Goal: Information Seeking & Learning: Learn about a topic

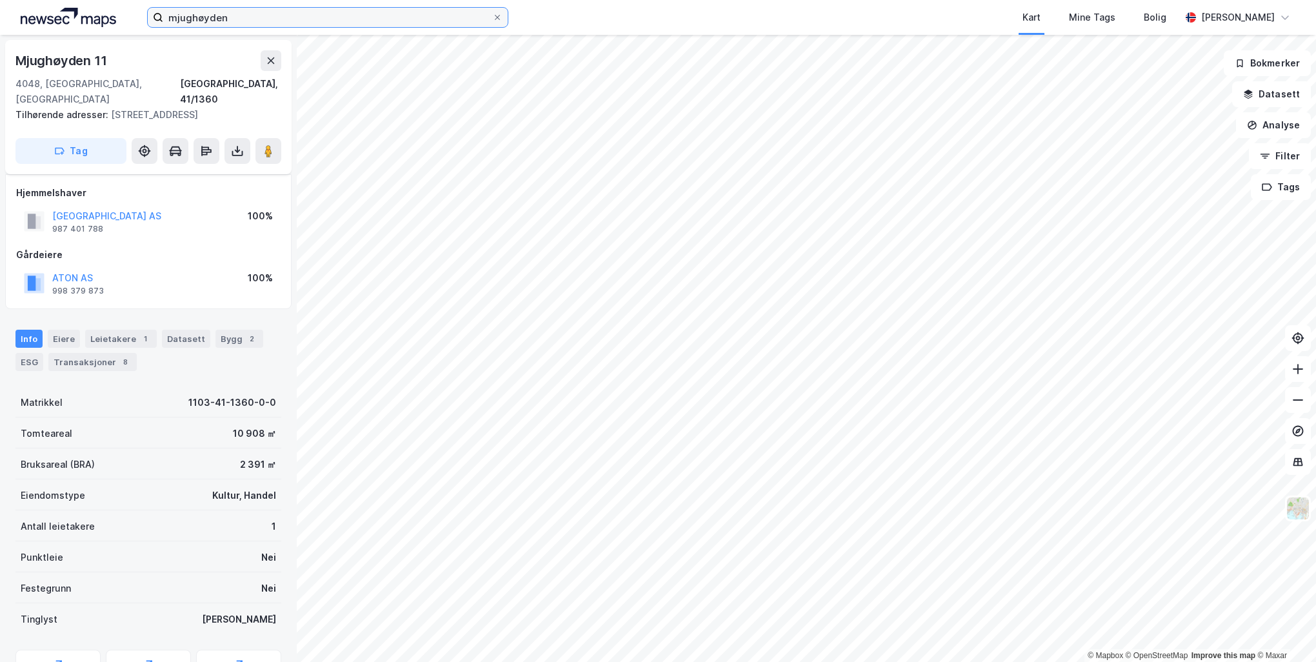
scroll to position [39, 0]
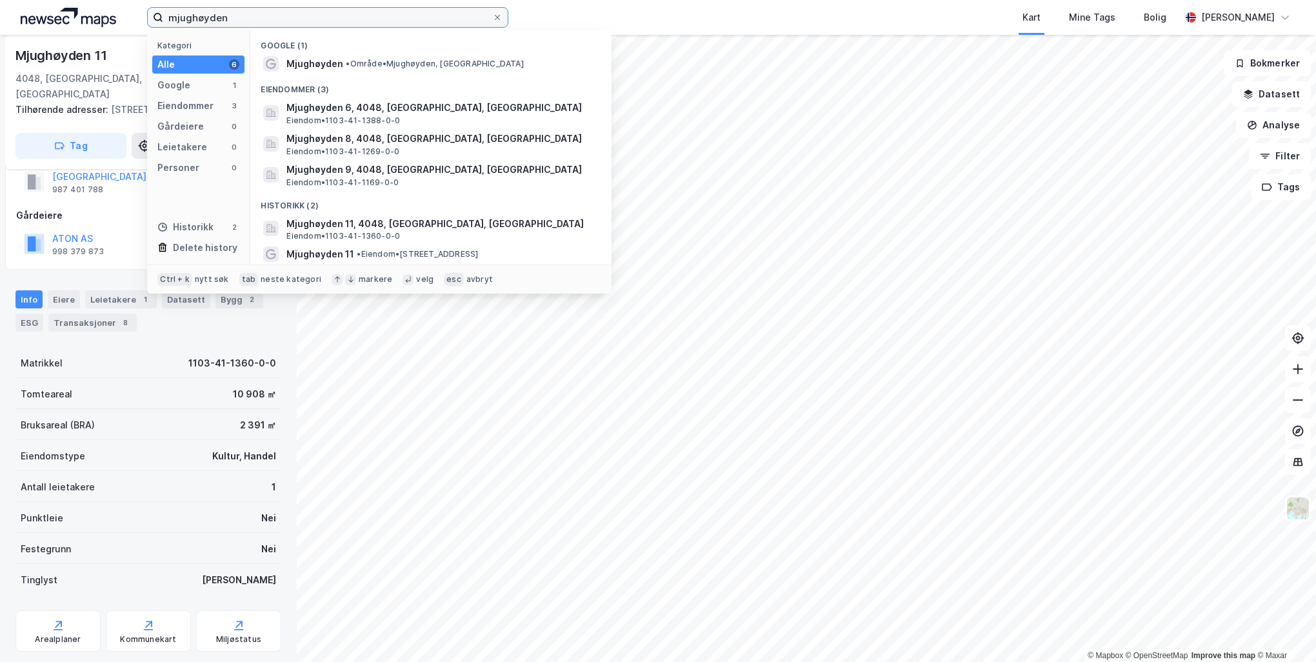
drag, startPoint x: 226, startPoint y: 21, endPoint x: 141, endPoint y: 1, distance: 88.0
click at [145, 13] on div "mjughøyden Kategori Alle 6 Google 1 Eiendommer 3 Gårdeiere 0 Leietakere 0 Perso…" at bounding box center [658, 17] width 1316 height 35
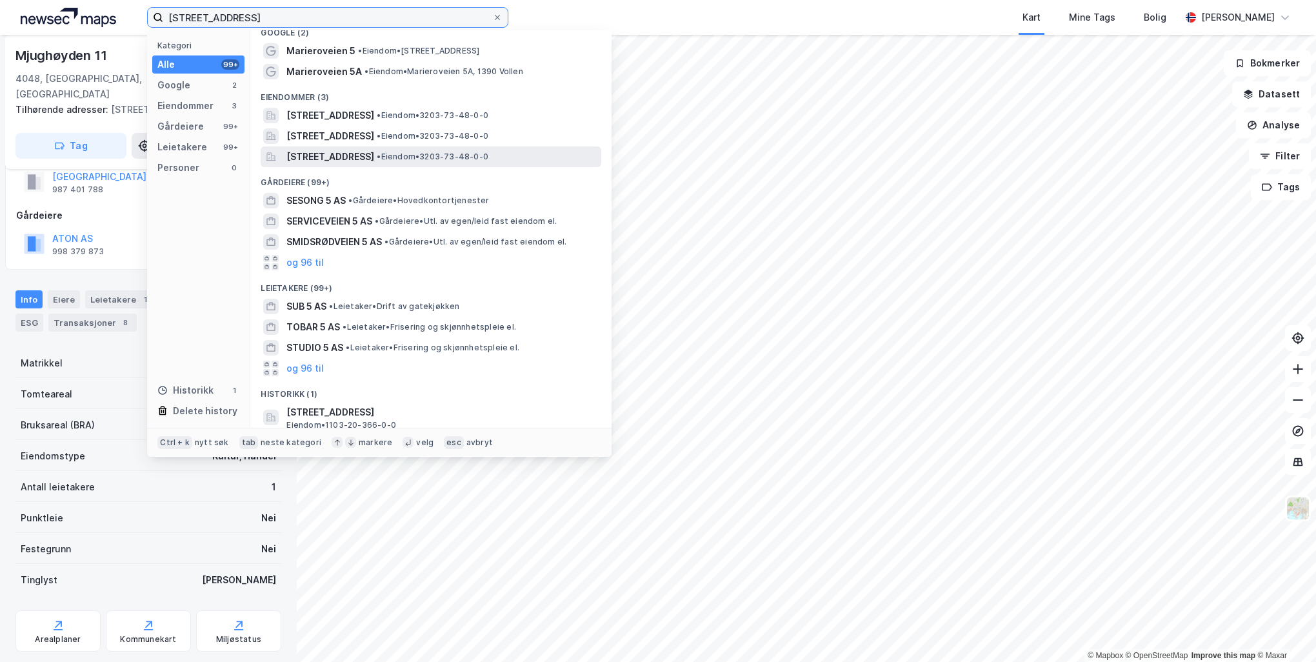
scroll to position [17, 0]
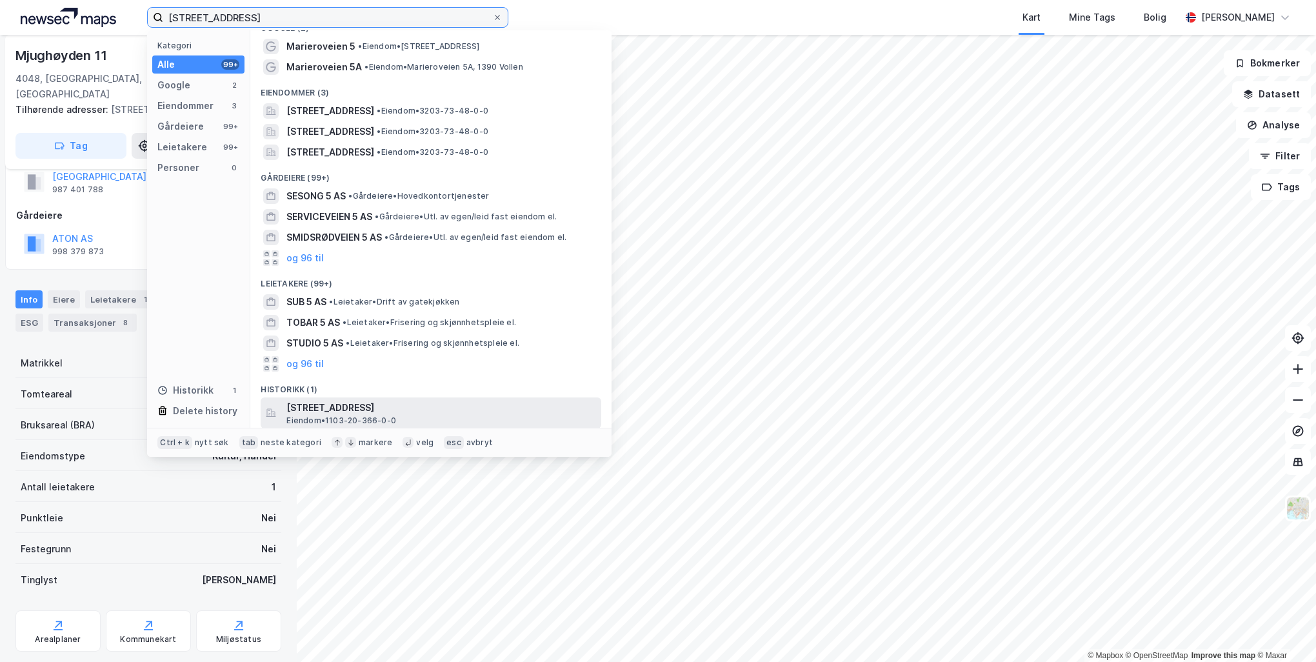
type input "[STREET_ADDRESS]"
click at [452, 411] on span "[STREET_ADDRESS]" at bounding box center [441, 407] width 310 height 15
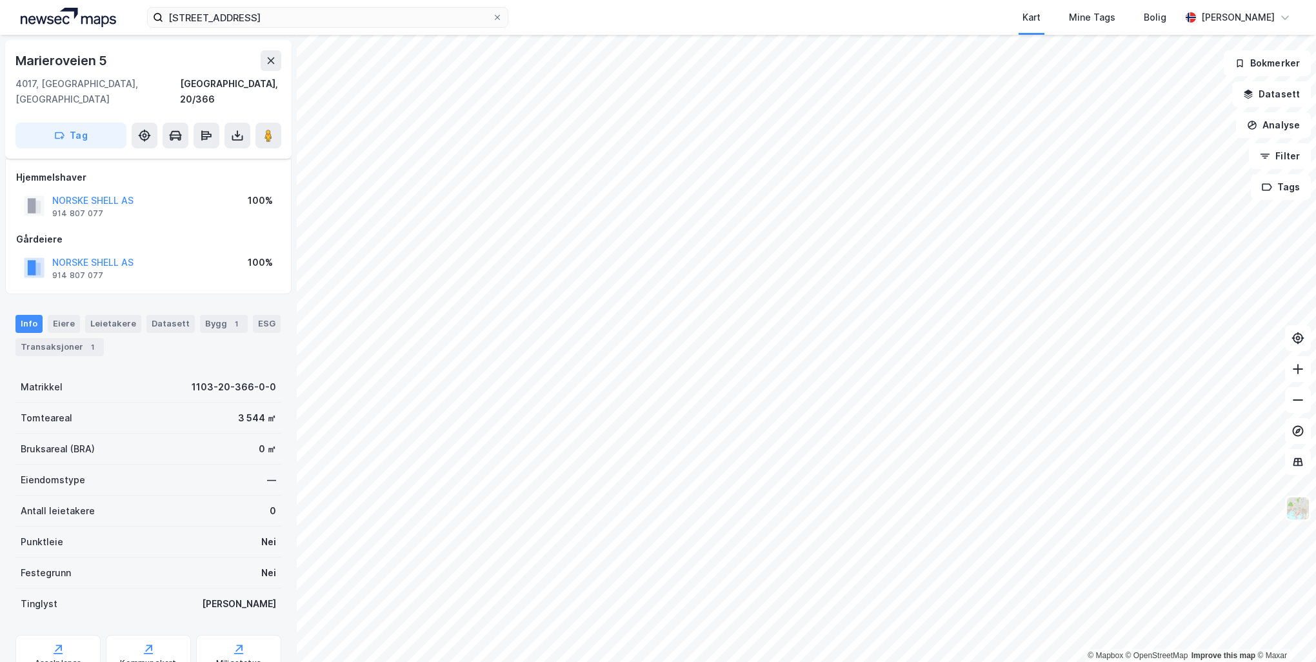
scroll to position [39, 0]
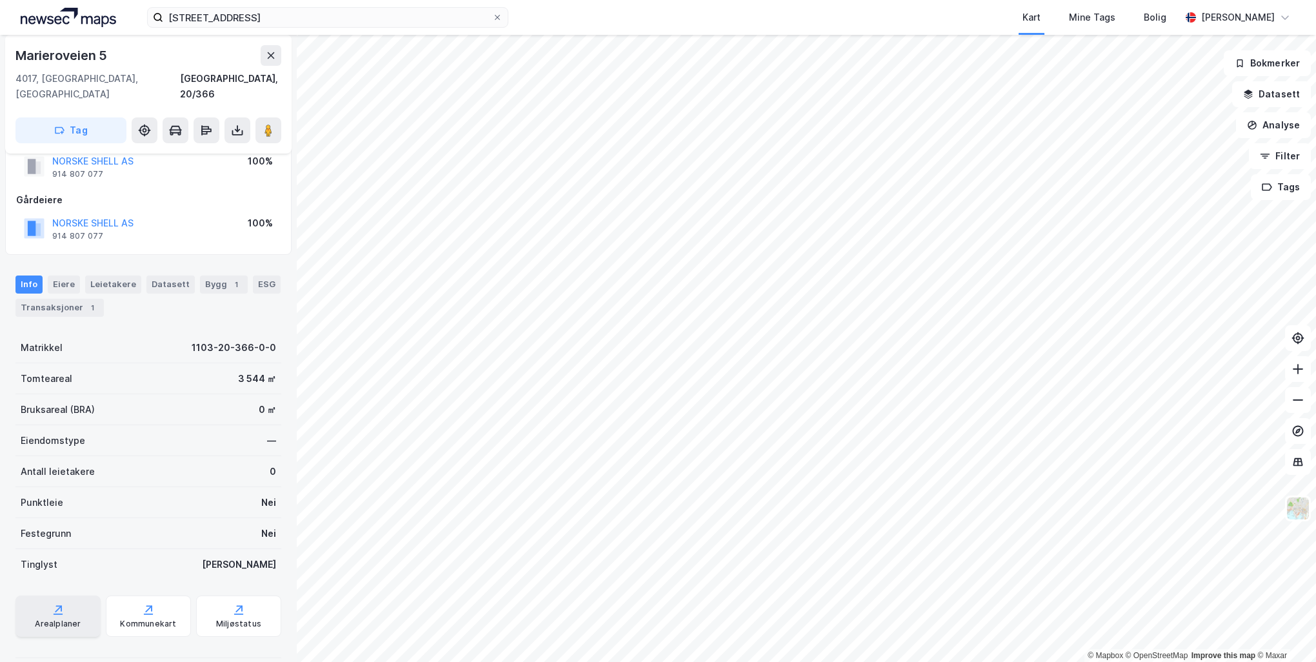
click at [72, 598] on div "Arealplaner" at bounding box center [57, 615] width 85 height 41
